Goal: Task Accomplishment & Management: Use online tool/utility

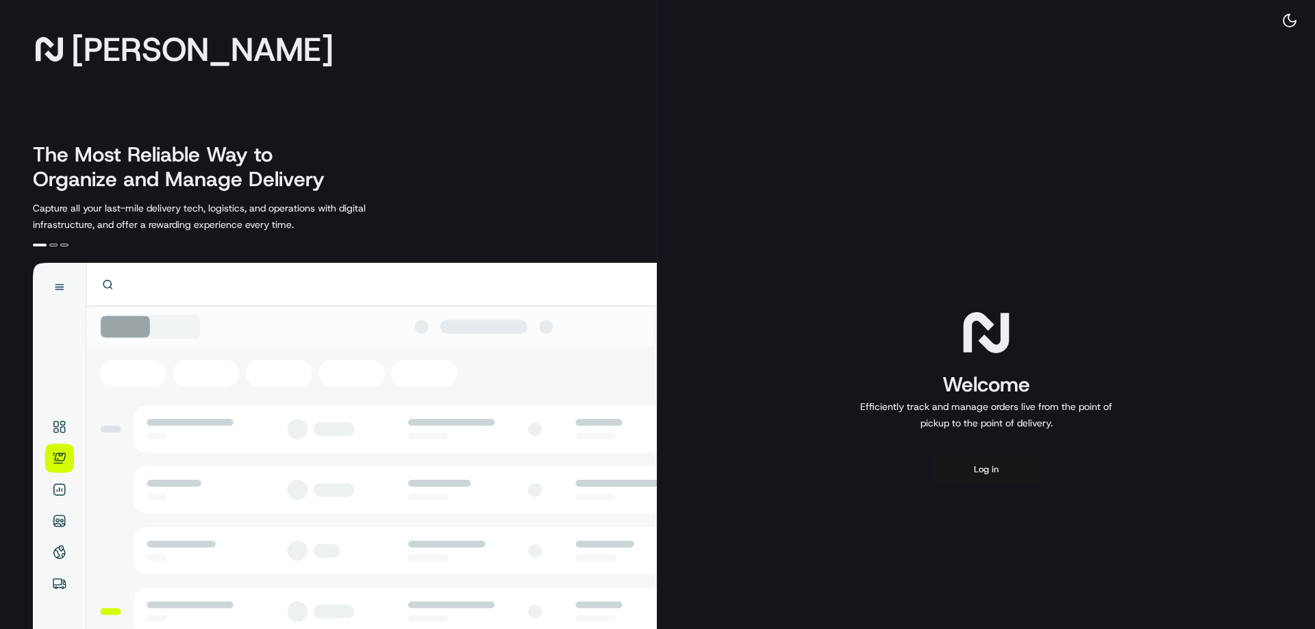
click at [990, 465] on button "Log in" at bounding box center [986, 469] width 110 height 33
